Goal: Register for event/course

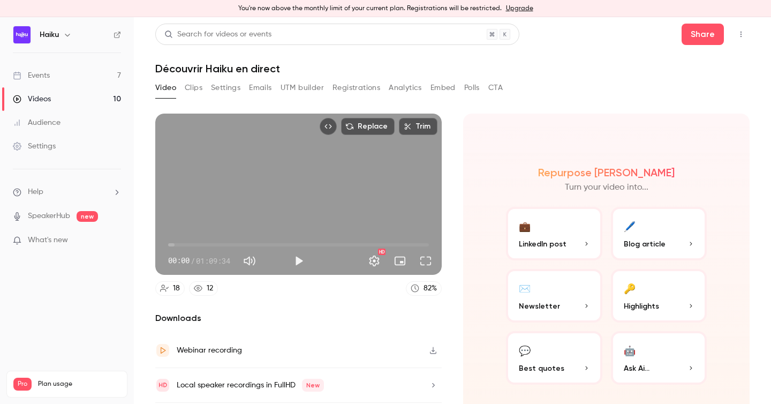
click at [50, 74] on link "Events 7" at bounding box center [67, 76] width 134 height 24
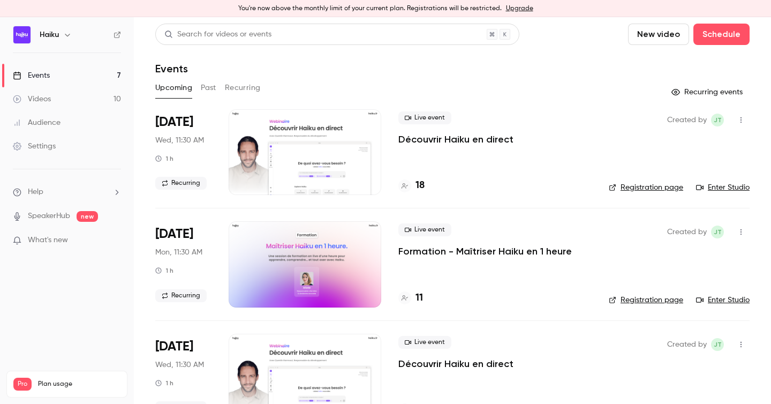
click at [732, 187] on link "Enter Studio" at bounding box center [723, 187] width 54 height 11
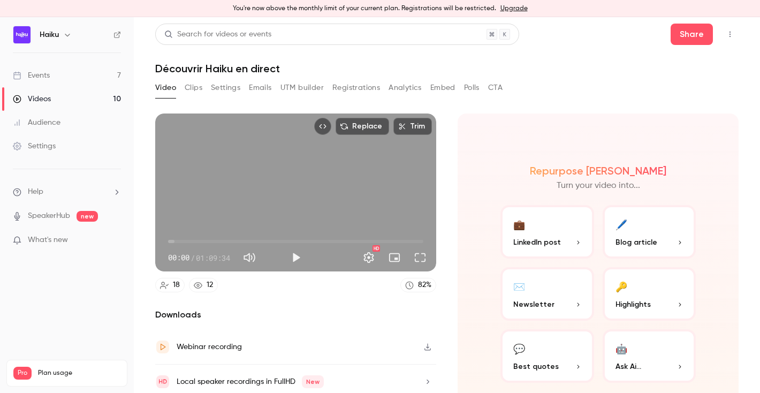
click at [66, 79] on link "Events 7" at bounding box center [67, 76] width 134 height 24
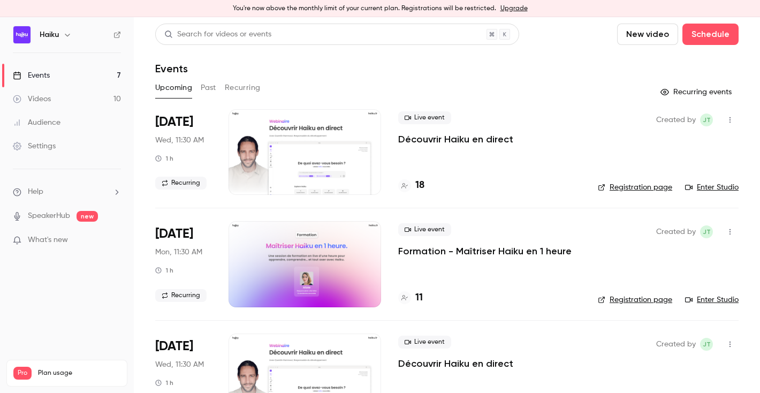
click at [718, 187] on link "Enter Studio" at bounding box center [712, 187] width 54 height 11
